Goal: Information Seeking & Learning: Learn about a topic

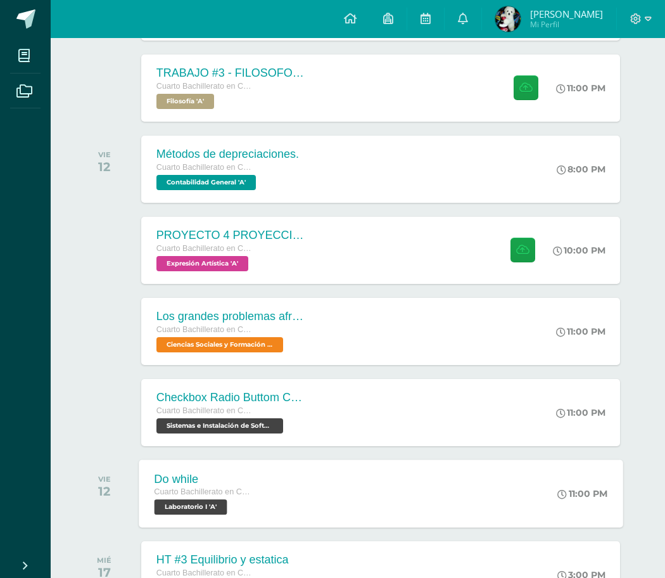
scroll to position [270, 0]
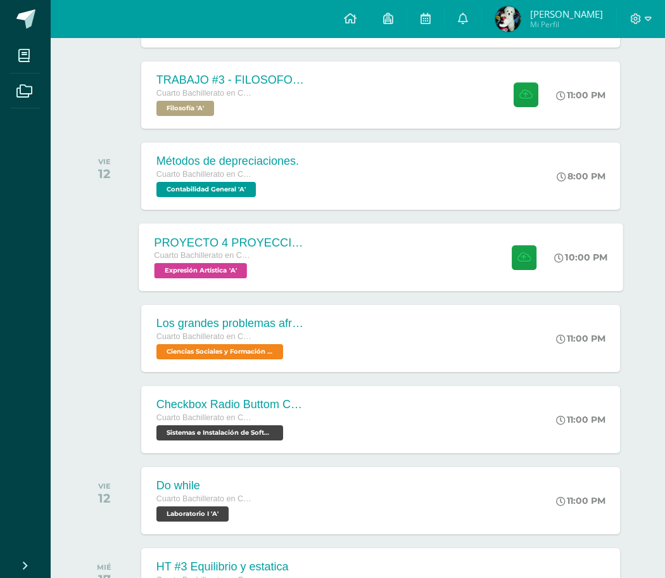
click at [224, 220] on div "PROYECTO 4 PROYECCION 2 Cuarto Bachillerato en CCLL con Orientación en Computac…" at bounding box center [231, 257] width 184 height 68
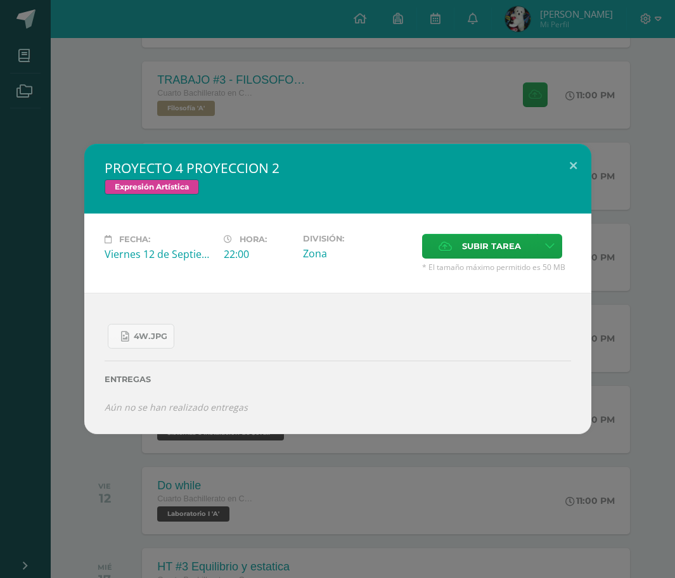
click at [224, 220] on div "PROYECTO 4 PROYECCION 2 Expresión Artística Fecha: [DATE] Hora: 22:00 División:" at bounding box center [337, 289] width 675 height 578
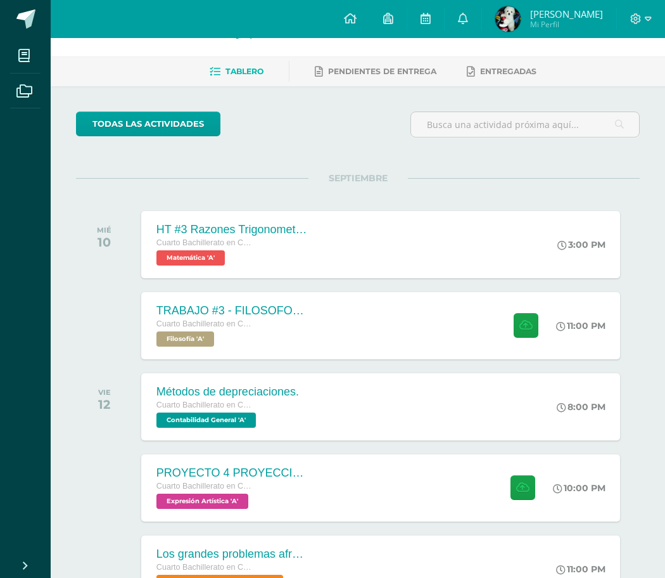
scroll to position [16, 0]
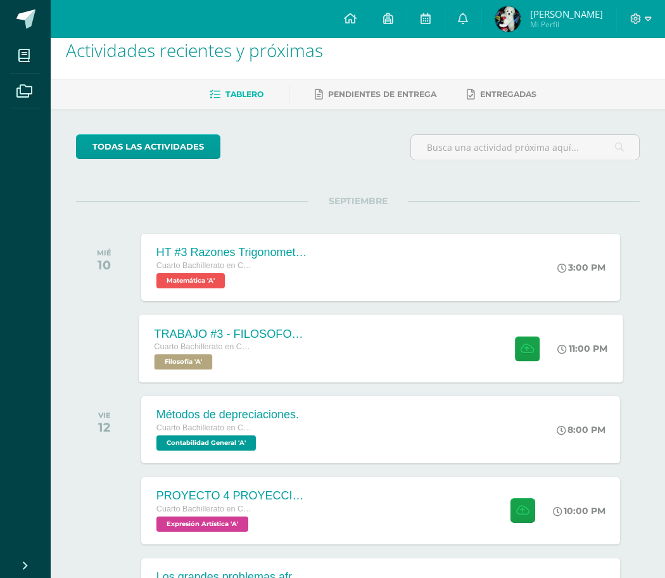
click at [224, 220] on div "TRABAJO #3 - FILOSOFOS [DEMOGRAPHIC_DATA] Cuarto Bachillerato en CCLL con Orien…" at bounding box center [381, 348] width 484 height 68
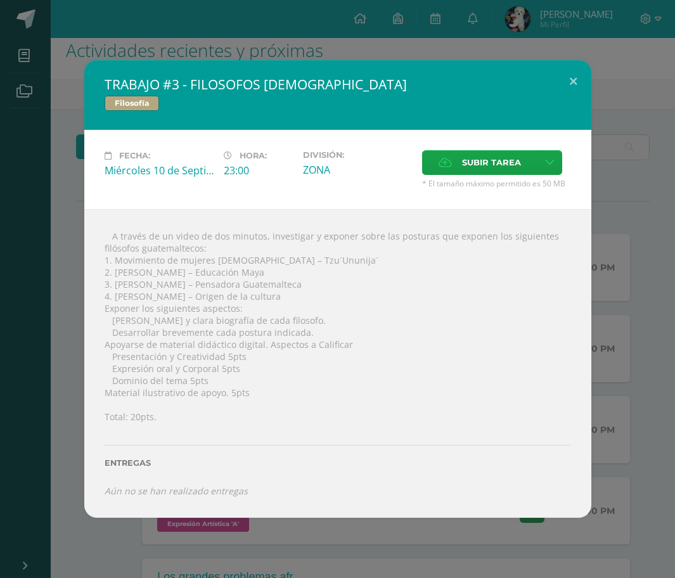
click at [131, 220] on div "TRABAJO #3 - FILOSOFOS [DEMOGRAPHIC_DATA] Filosofía Fecha: [DATE] Hora: 23:00 D…" at bounding box center [337, 289] width 675 height 578
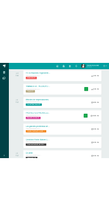
scroll to position [270, 0]
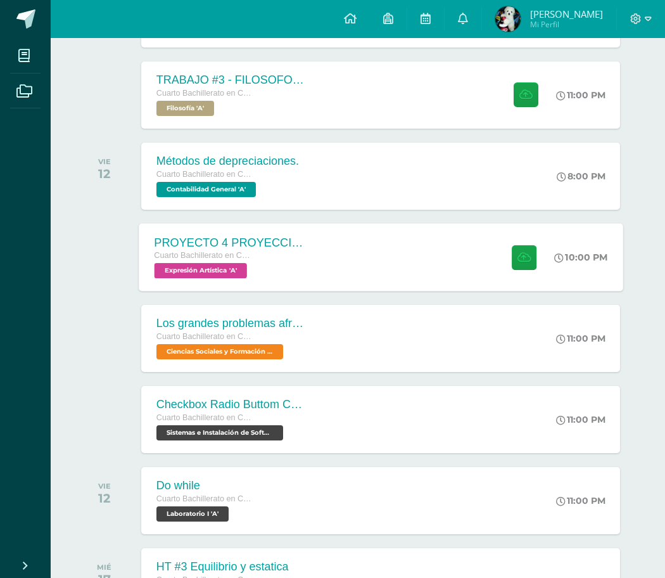
click at [224, 220] on div "PROYECTO 4 PROYECCION 2 Cuarto Bachillerato en CCLL con Orientación en Computac…" at bounding box center [381, 257] width 484 height 68
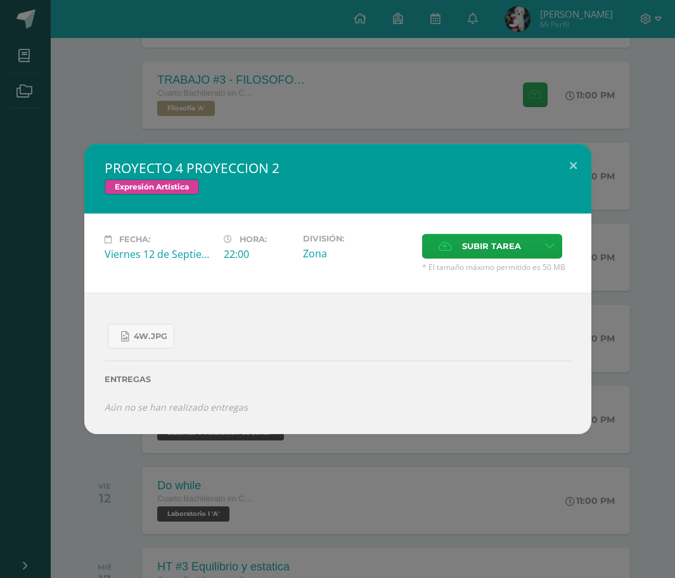
click at [224, 117] on div "PROYECTO 4 PROYECCION 2 Expresión Artística Fecha: [DATE] Hora: 22:00 División:" at bounding box center [337, 289] width 675 height 578
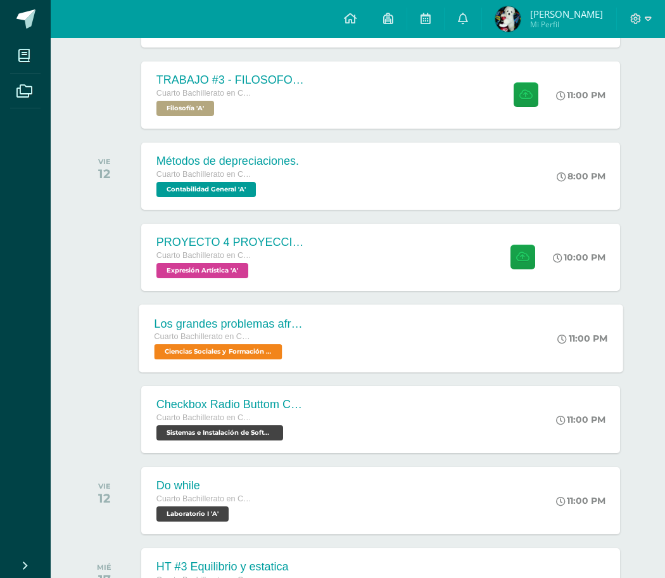
click at [224, 220] on div "Los grandes problemas afrontados" at bounding box center [230, 323] width 153 height 13
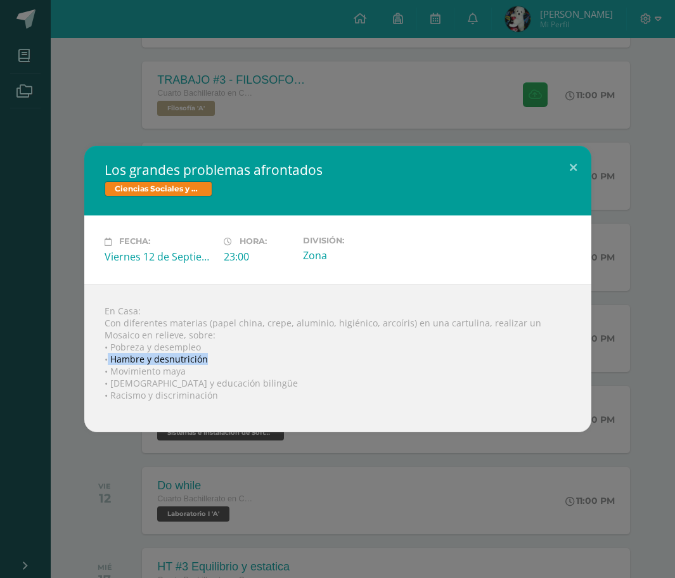
drag, startPoint x: 108, startPoint y: 355, endPoint x: 210, endPoint y: 363, distance: 103.0
click at [210, 220] on div "En Casa: Con diferentes materias (papel china, crepe, aluminio, higiénico, arco…" at bounding box center [337, 358] width 507 height 148
click at [222, 220] on div "En Casa: Con diferentes materias (papel china, crepe, aluminio, higiénico, arco…" at bounding box center [337, 358] width 507 height 148
drag, startPoint x: 106, startPoint y: 345, endPoint x: 210, endPoint y: 347, distance: 104.0
click at [210, 220] on div "En Casa: Con diferentes materias (papel china, crepe, aluminio, higiénico, arco…" at bounding box center [337, 358] width 507 height 148
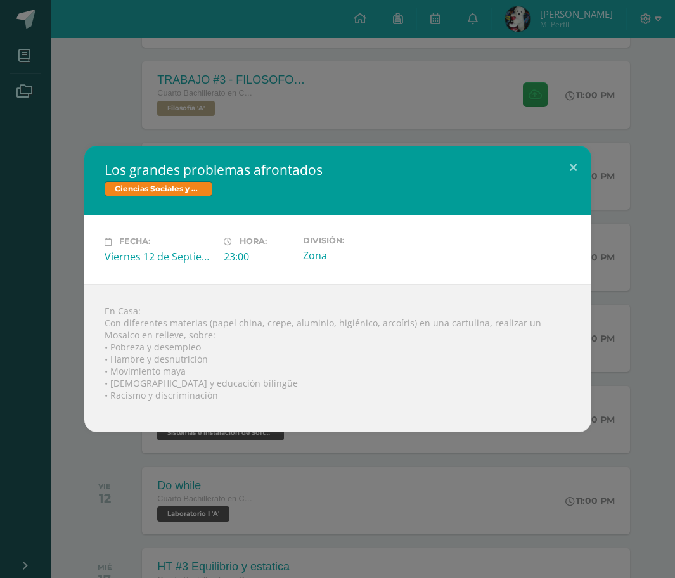
click at [140, 220] on div "En Casa: Con diferentes materias (papel china, crepe, aluminio, higiénico, arco…" at bounding box center [337, 358] width 507 height 148
drag, startPoint x: 122, startPoint y: 349, endPoint x: 210, endPoint y: 352, distance: 87.5
click at [210, 220] on div "En Casa: Con diferentes materias (papel china, crepe, aluminio, higiénico, arco…" at bounding box center [337, 358] width 507 height 148
copy div "Pobreza y desempleo"
click at [224, 220] on div "Los grandes problemas afrontados Ciencias Sociales y Formación Ciudadana Fecha:…" at bounding box center [337, 289] width 675 height 578
